Goal: Information Seeking & Learning: Learn about a topic

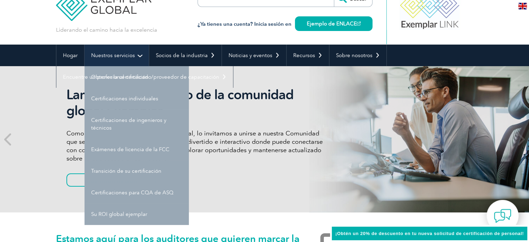
scroll to position [21, 0]
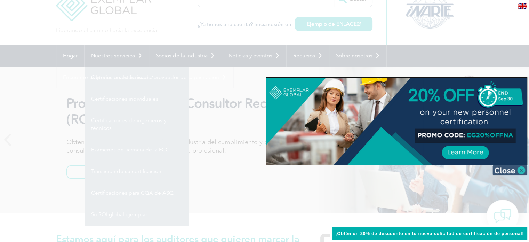
click at [516, 172] on img at bounding box center [509, 170] width 35 height 10
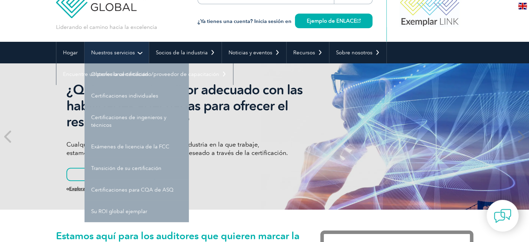
scroll to position [25, 0]
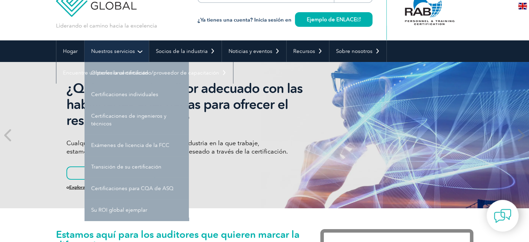
click at [143, 54] on link "Nuestros servicios" at bounding box center [116, 51] width 64 height 22
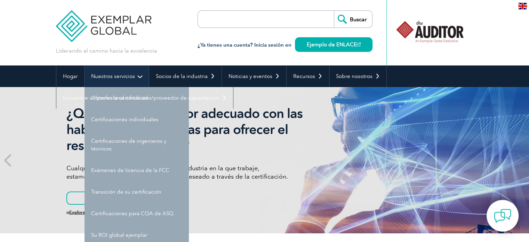
click at [107, 73] on font "Nuestros servicios" at bounding box center [113, 76] width 44 height 6
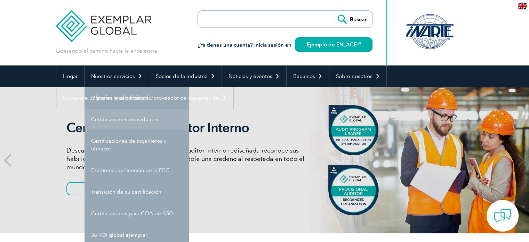
click at [125, 115] on link "Certificaciones individuales" at bounding box center [136, 119] width 104 height 22
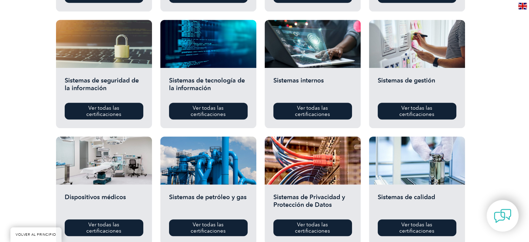
scroll to position [359, 0]
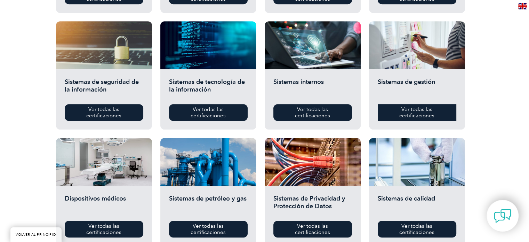
click at [405, 117] on font "Ver todas las certificaciones" at bounding box center [416, 112] width 35 height 13
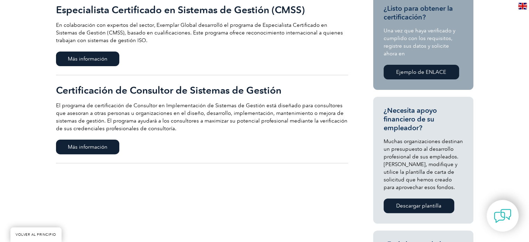
scroll to position [155, 0]
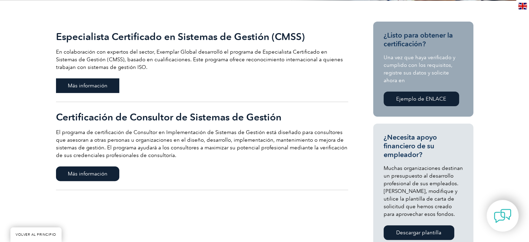
click at [106, 83] on font "Más información" at bounding box center [88, 85] width 40 height 6
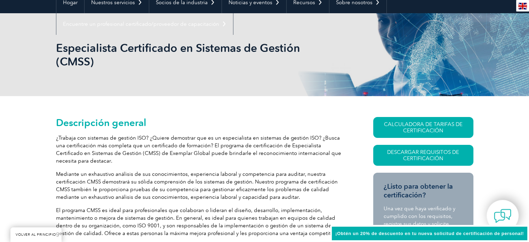
scroll to position [74, 0]
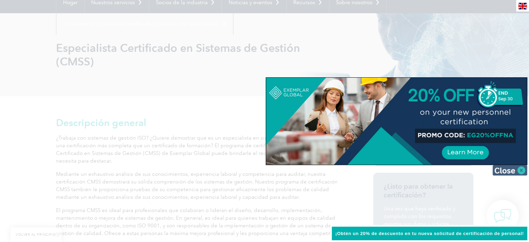
click at [515, 169] on img at bounding box center [509, 170] width 35 height 10
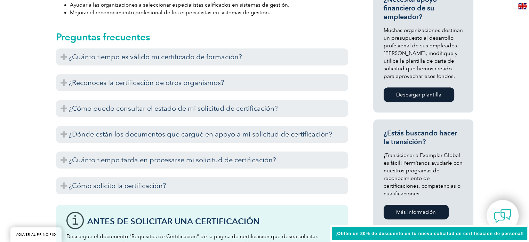
scroll to position [363, 0]
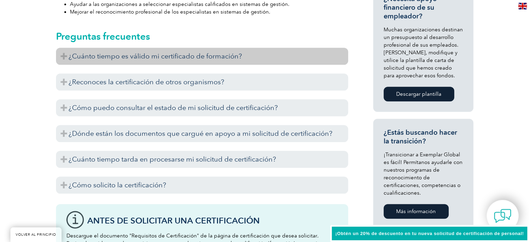
click at [263, 48] on h3 "¿Cuánto tiempo es válido mi certificado de formación?" at bounding box center [202, 56] width 292 height 17
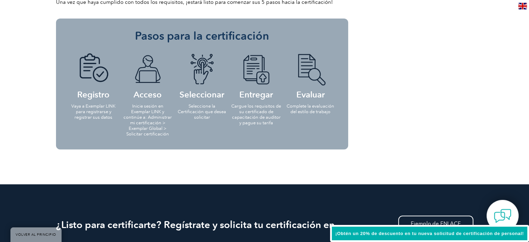
scroll to position [763, 0]
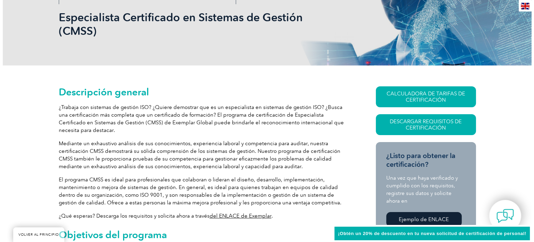
scroll to position [104, 0]
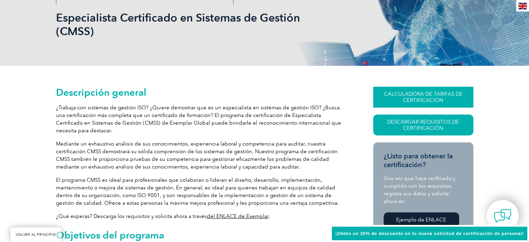
click at [446, 93] on font "CALCULADORA DE TARIFAS DE CERTIFICACIÓN" at bounding box center [423, 97] width 79 height 13
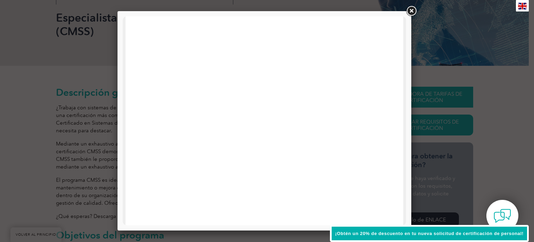
click at [409, 10] on link at bounding box center [411, 11] width 13 height 13
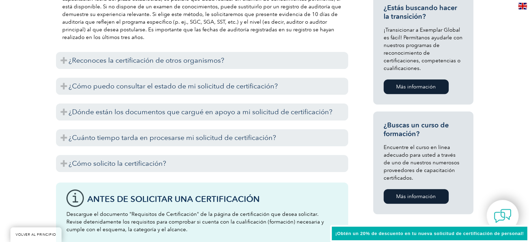
scroll to position [504, 0]
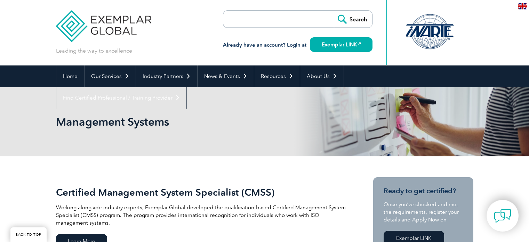
scroll to position [155, 0]
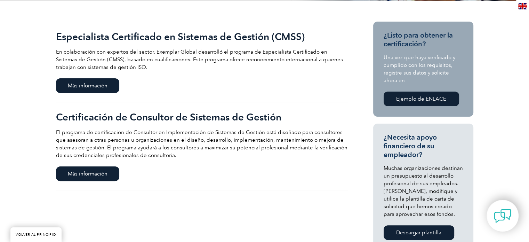
click at [253, 34] on font "Especialista Certificado en Sistemas de Gestión (CMSS)" at bounding box center [180, 37] width 248 height 12
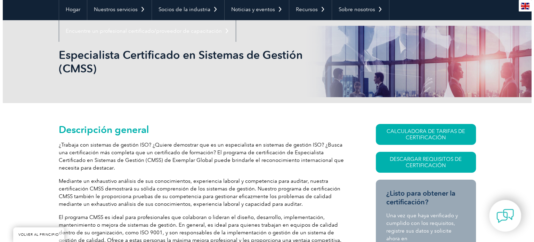
scroll to position [67, 0]
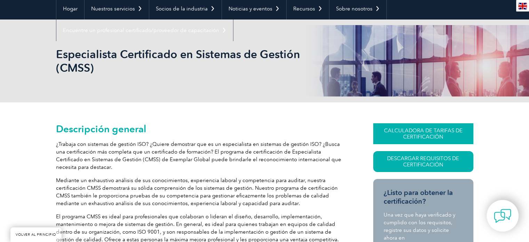
click at [399, 128] on font "CALCULADORA DE TARIFAS DE CERTIFICACIÓN" at bounding box center [423, 133] width 79 height 13
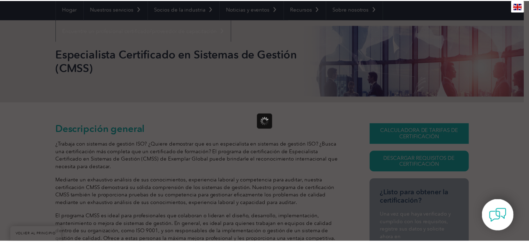
scroll to position [0, 0]
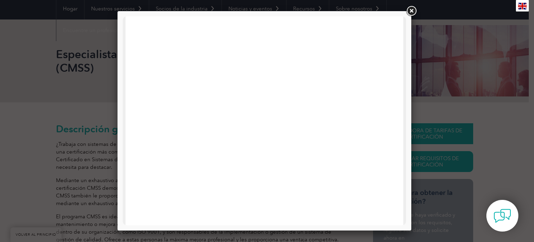
click at [463, 51] on div at bounding box center [267, 121] width 534 height 242
